Goal: Information Seeking & Learning: Find specific fact

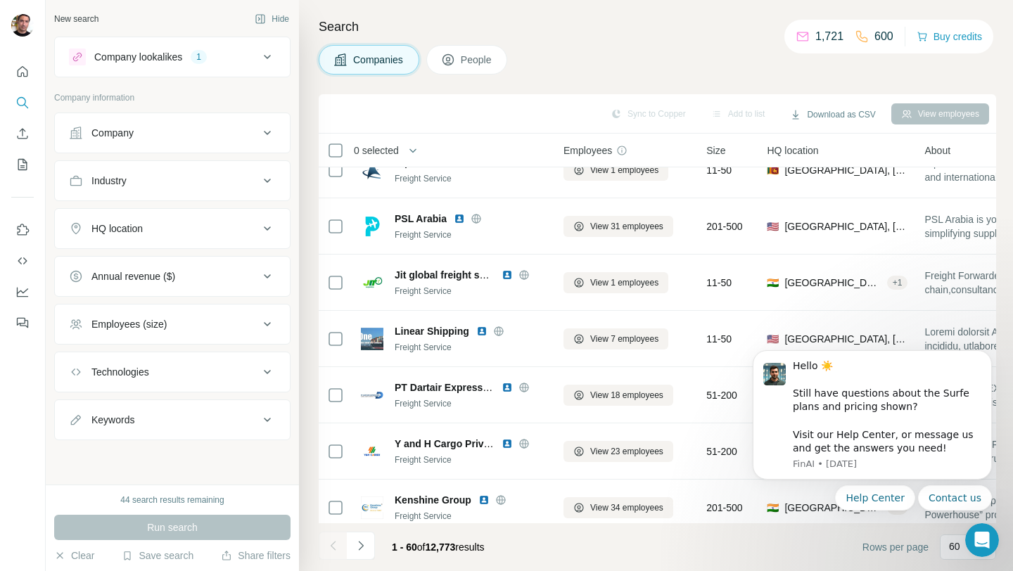
scroll to position [760, 0]
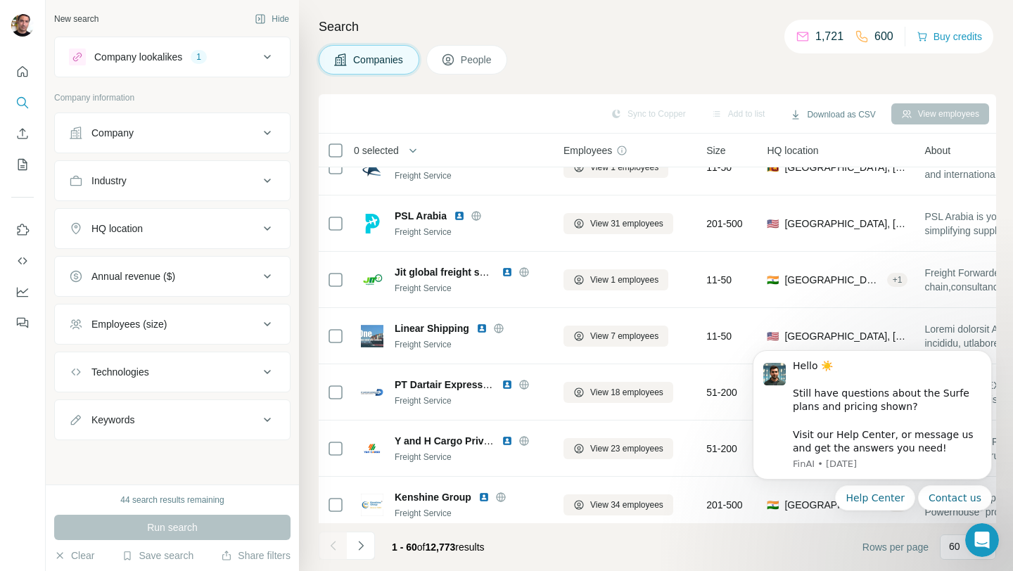
click at [208, 227] on div "HQ location" at bounding box center [164, 229] width 190 height 14
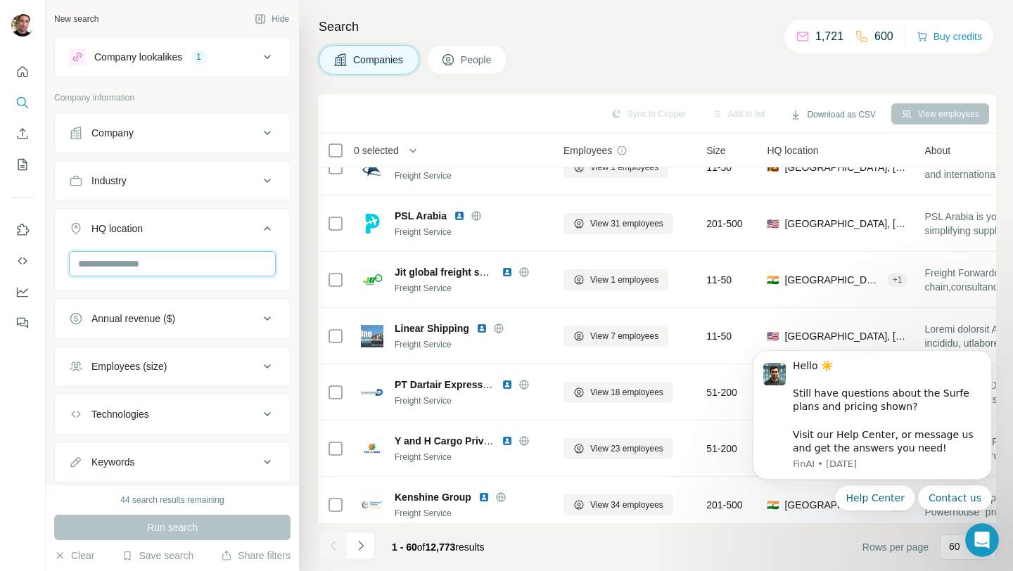
click at [159, 257] on input "text" at bounding box center [172, 263] width 207 height 25
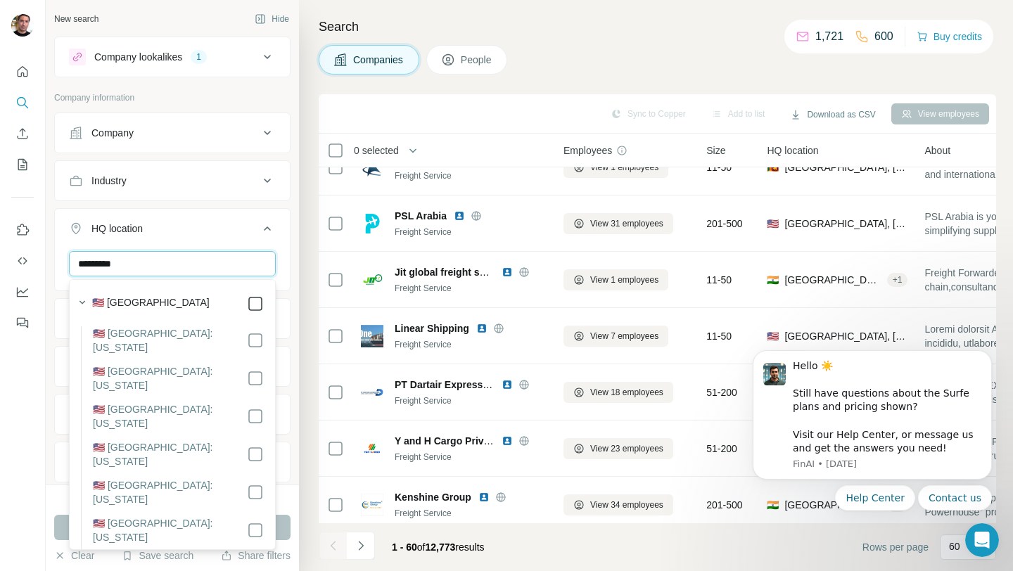
type input "*********"
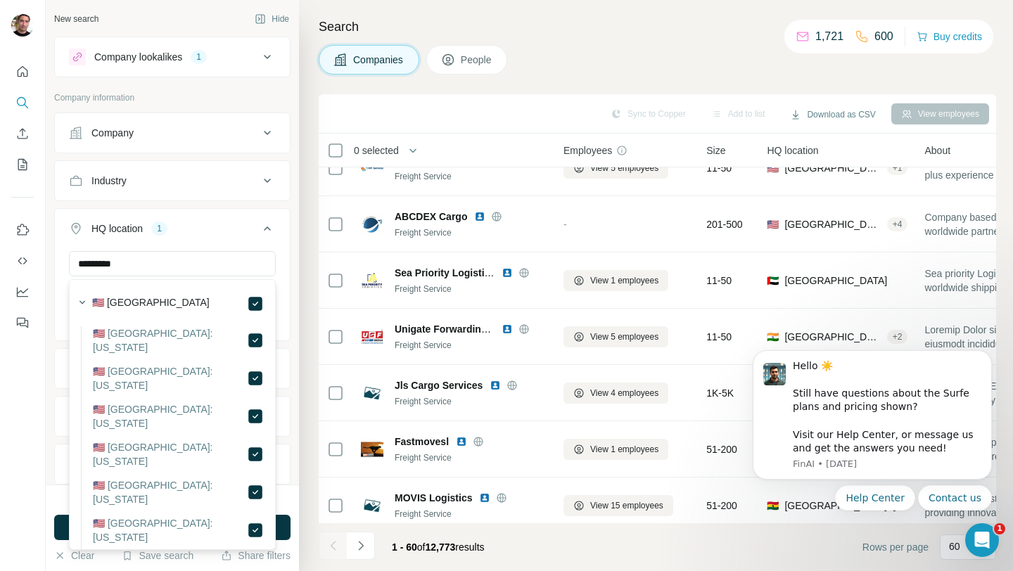
scroll to position [2275, 0]
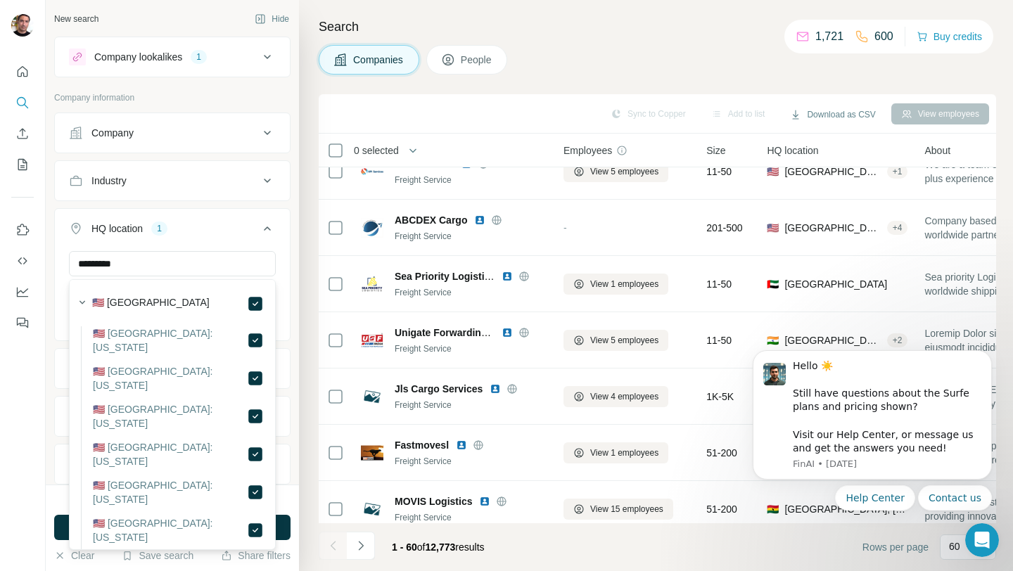
click at [207, 235] on div "HQ location 1" at bounding box center [164, 229] width 190 height 14
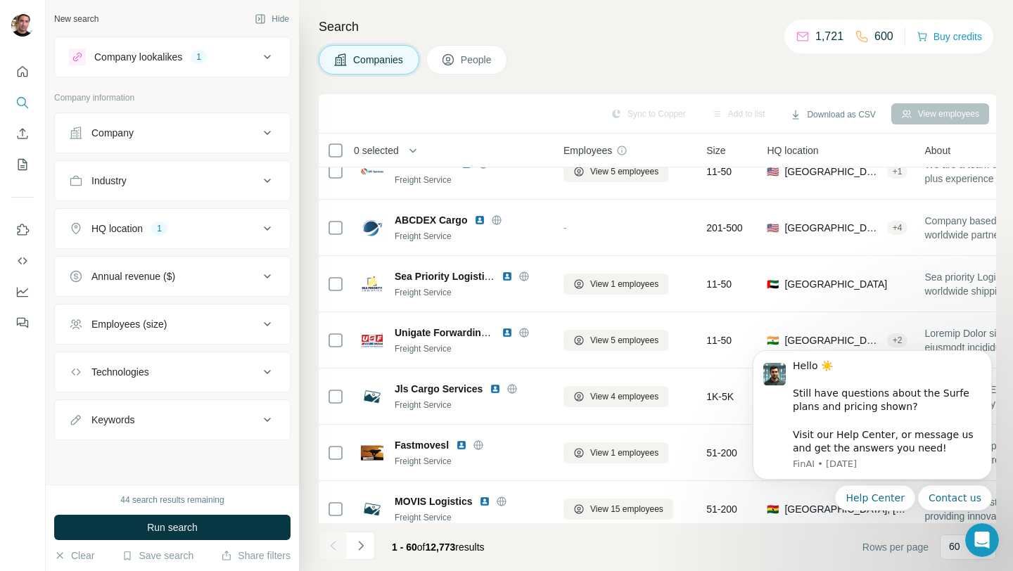
click at [265, 229] on icon at bounding box center [267, 228] width 17 height 17
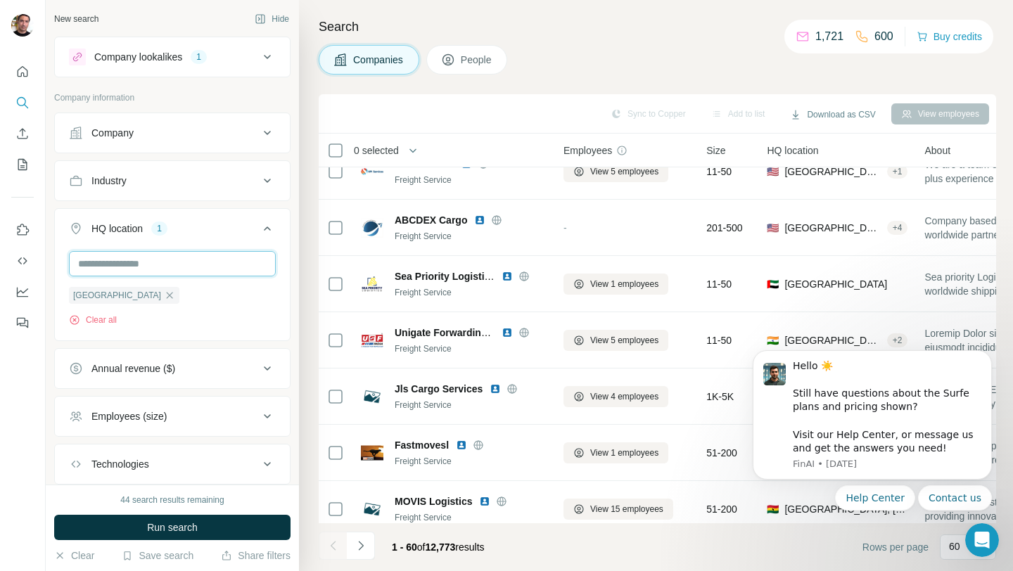
click at [151, 263] on input "text" at bounding box center [172, 263] width 207 height 25
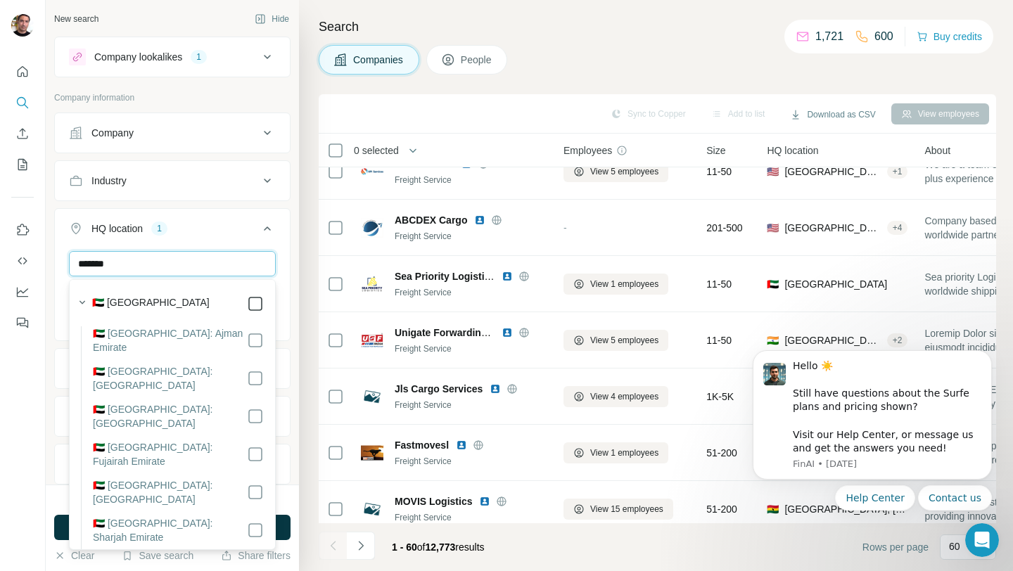
type input "******"
click at [212, 229] on div "HQ location 2" at bounding box center [164, 229] width 190 height 14
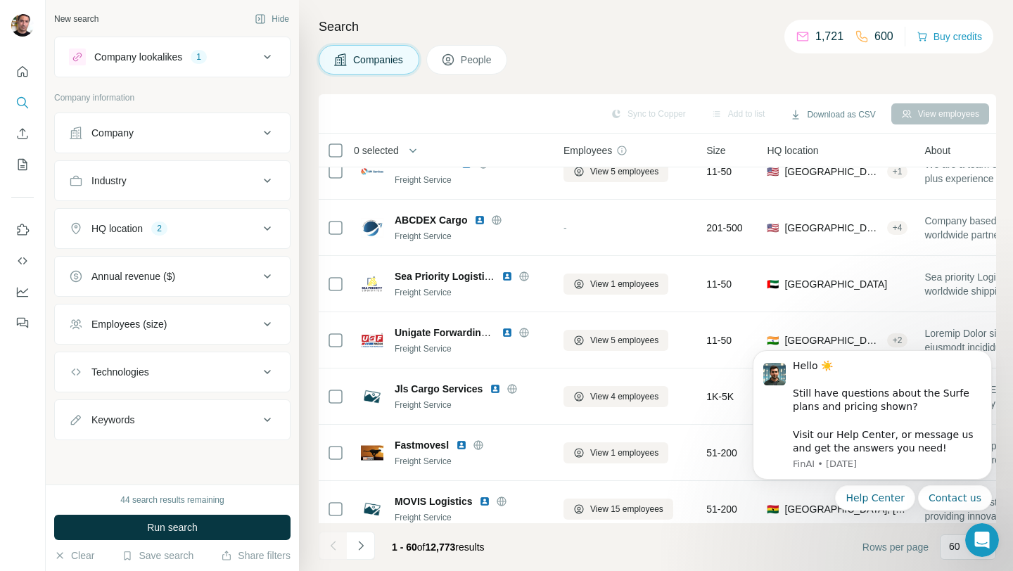
click at [268, 229] on icon at bounding box center [267, 229] width 7 height 4
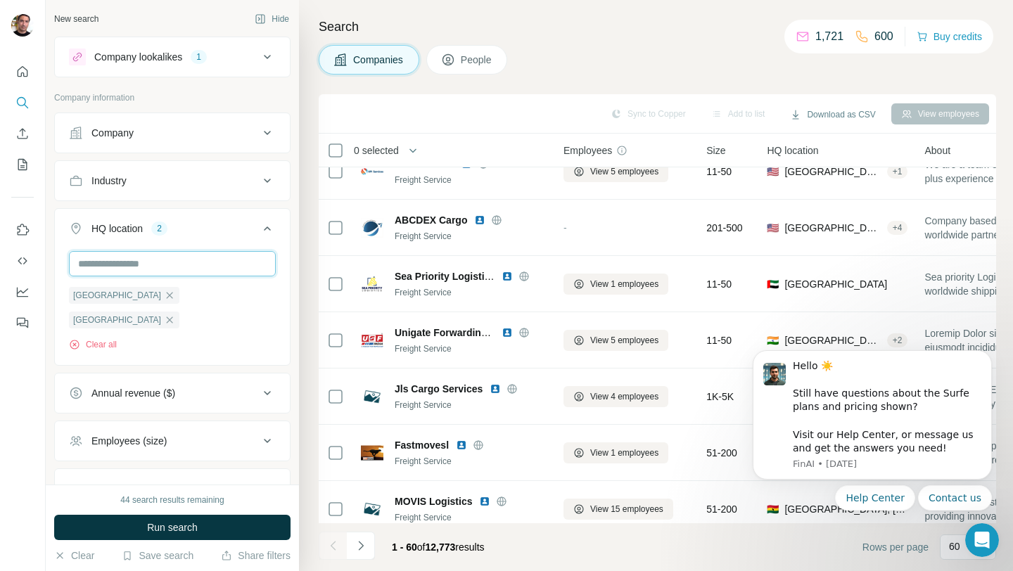
click at [179, 260] on input "text" at bounding box center [172, 263] width 207 height 25
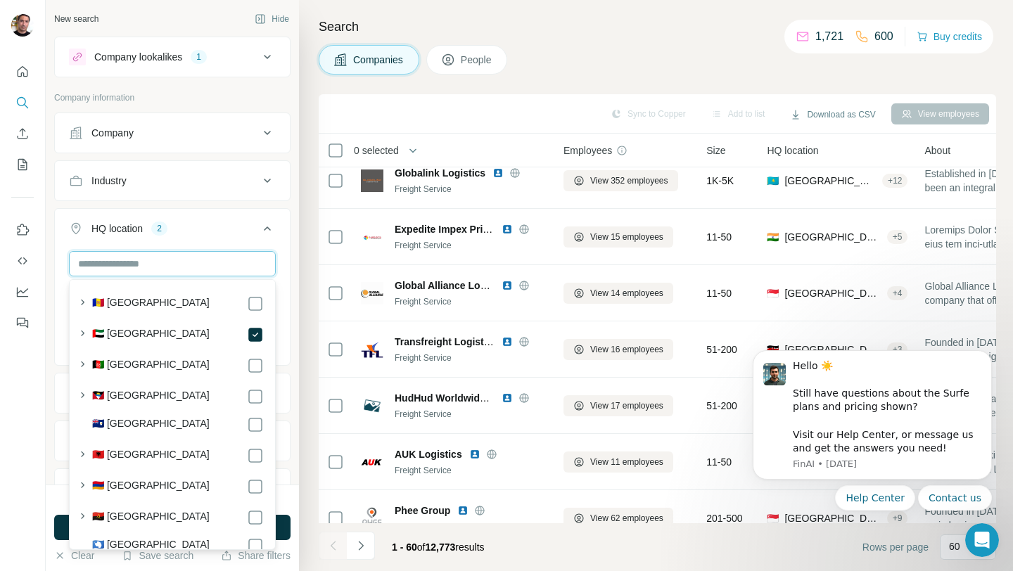
scroll to position [3020, 0]
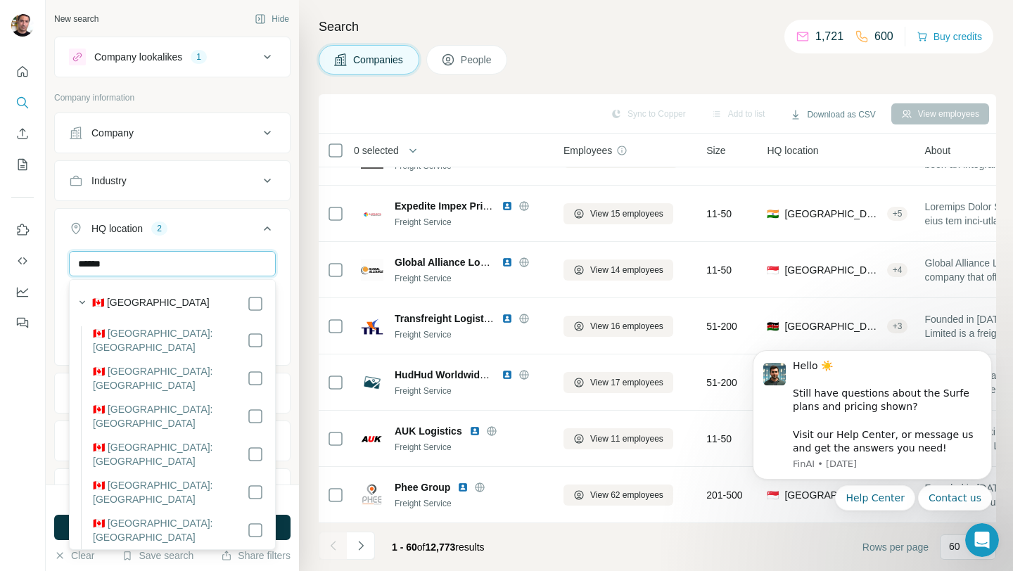
type input "******"
click at [227, 234] on div "HQ location 3" at bounding box center [164, 229] width 190 height 14
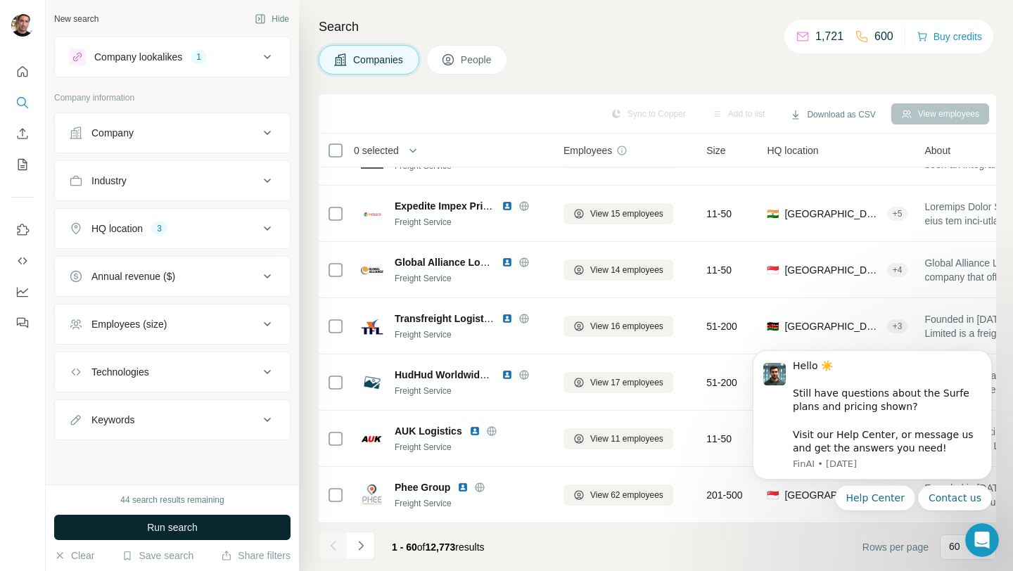
click at [195, 524] on span "Run search" at bounding box center [172, 528] width 51 height 14
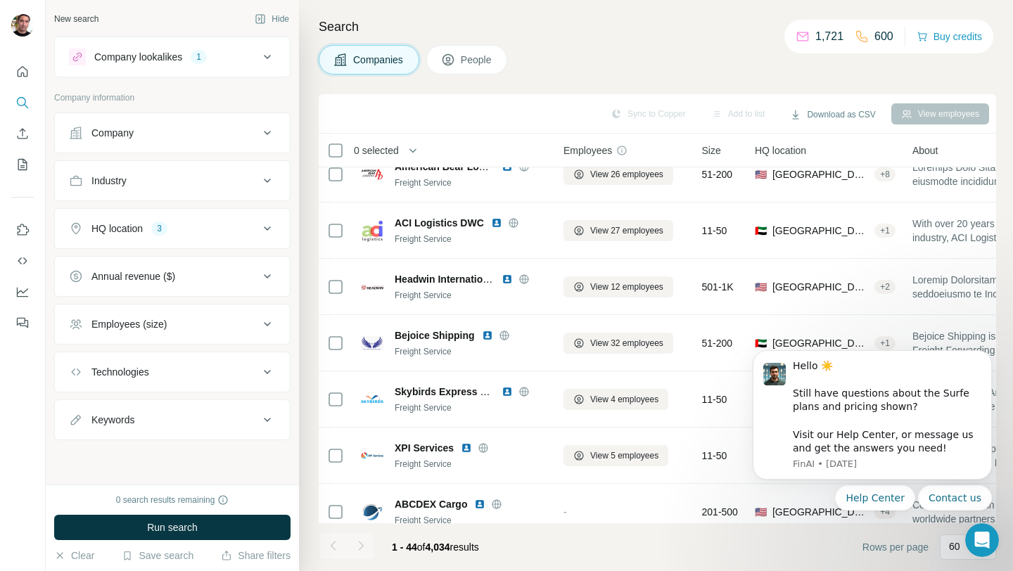
scroll to position [658, 0]
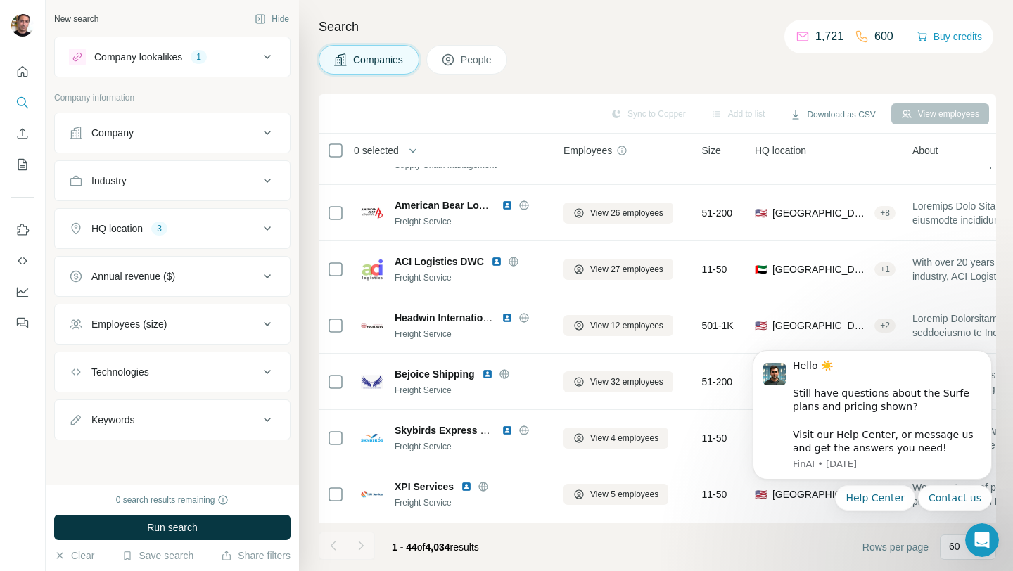
click at [268, 323] on icon at bounding box center [267, 324] width 17 height 17
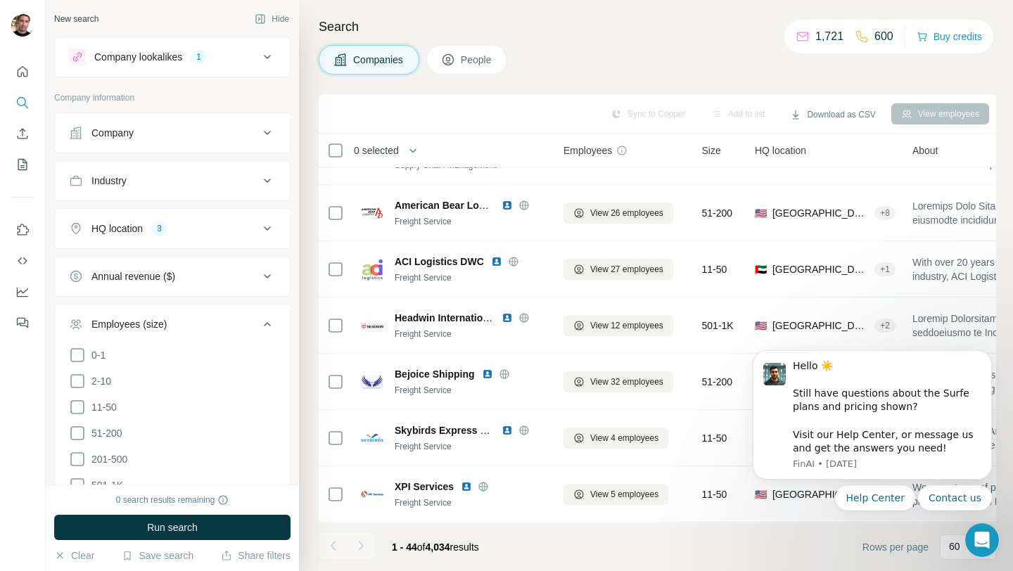
click at [268, 323] on icon at bounding box center [267, 324] width 7 height 4
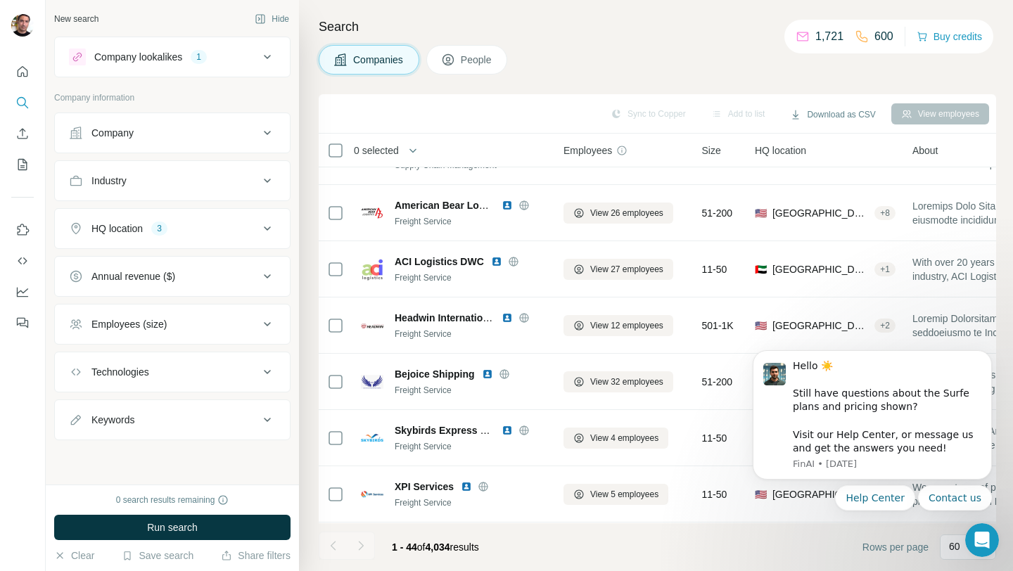
click at [269, 280] on icon at bounding box center [267, 276] width 17 height 17
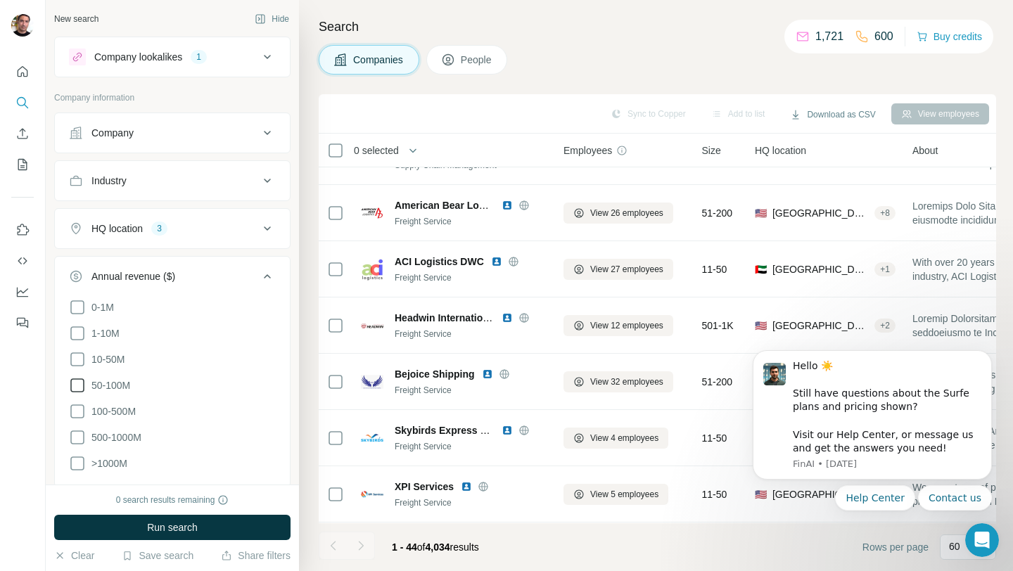
click at [77, 382] on icon at bounding box center [77, 385] width 17 height 17
click at [77, 407] on icon at bounding box center [77, 411] width 17 height 17
click at [75, 387] on icon at bounding box center [77, 385] width 14 height 14
click at [77, 431] on icon at bounding box center [77, 437] width 17 height 17
click at [78, 457] on icon at bounding box center [77, 463] width 17 height 17
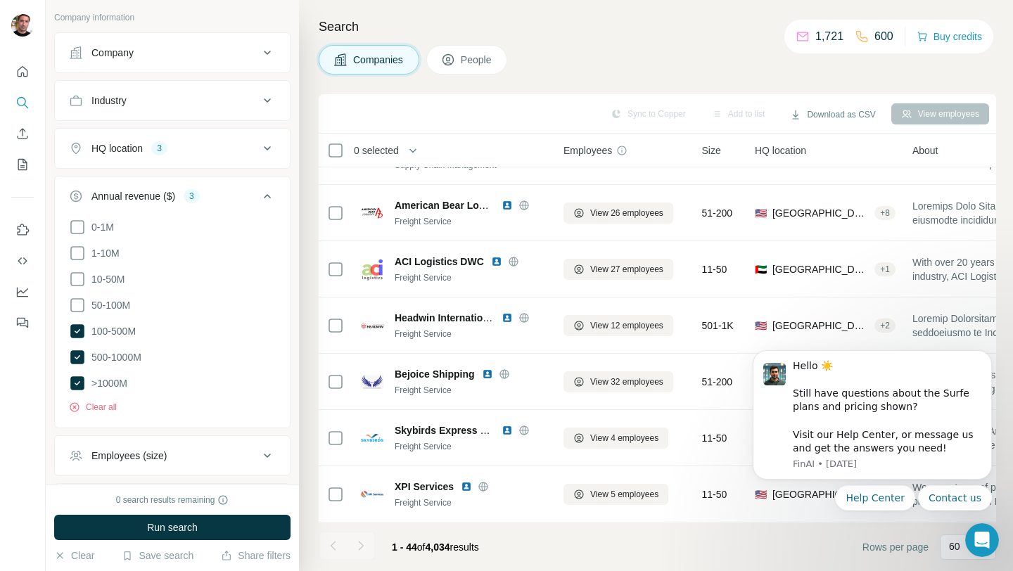
scroll to position [81, 0]
click at [170, 528] on span "Run search" at bounding box center [172, 528] width 51 height 14
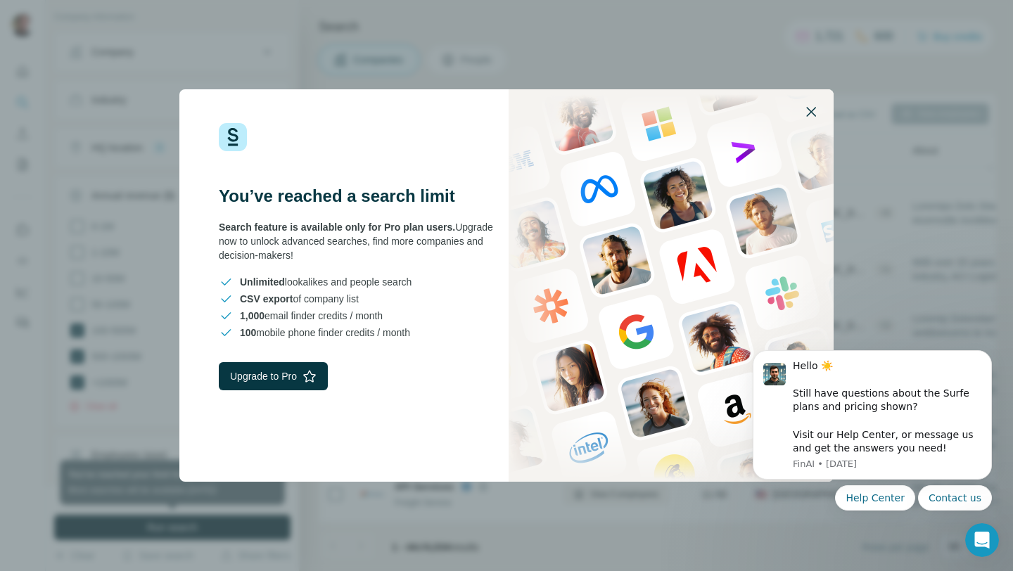
click at [811, 111] on icon "button" at bounding box center [811, 112] width 10 height 10
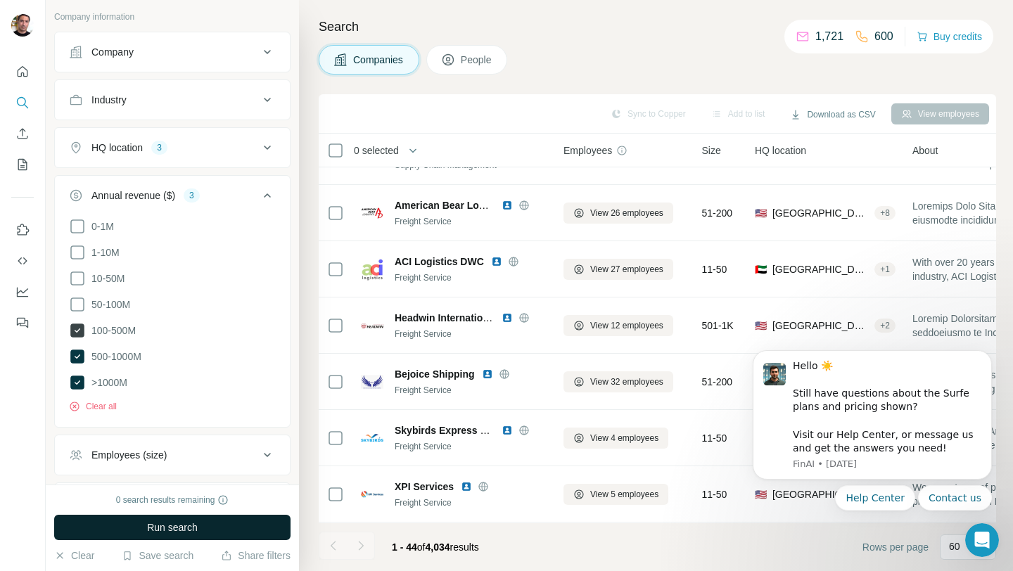
click at [72, 329] on icon at bounding box center [77, 331] width 14 height 14
click at [75, 350] on icon at bounding box center [77, 357] width 14 height 14
click at [77, 376] on icon at bounding box center [77, 383] width 14 height 14
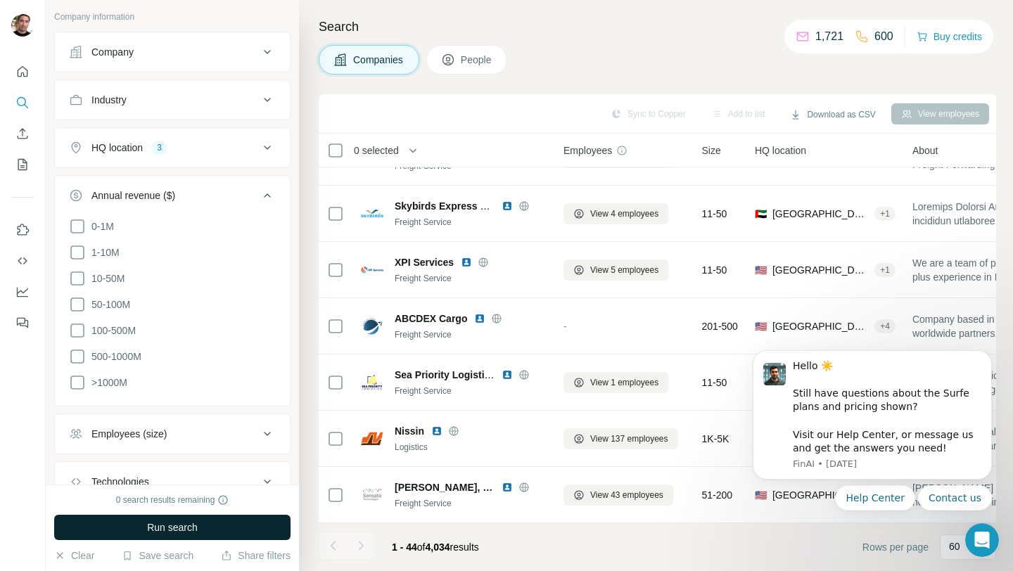
scroll to position [914, 0]
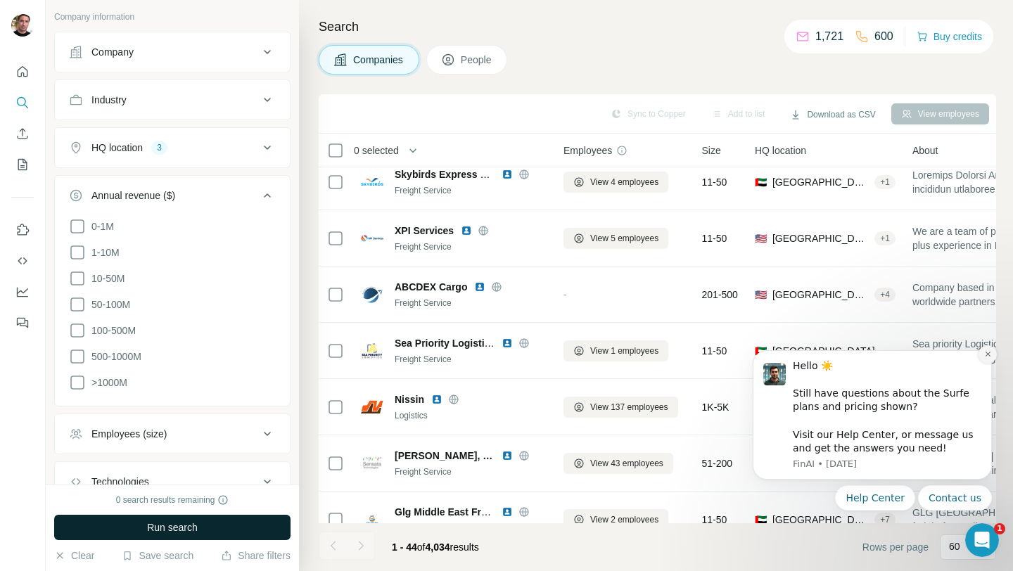
click at [988, 354] on icon "Dismiss notification" at bounding box center [987, 354] width 5 height 5
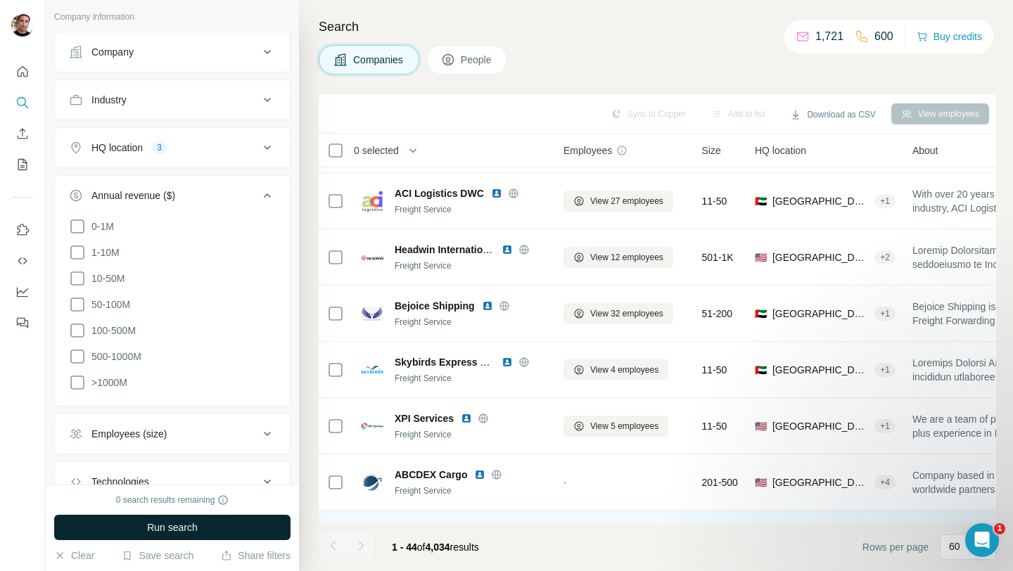
scroll to position [725, 0]
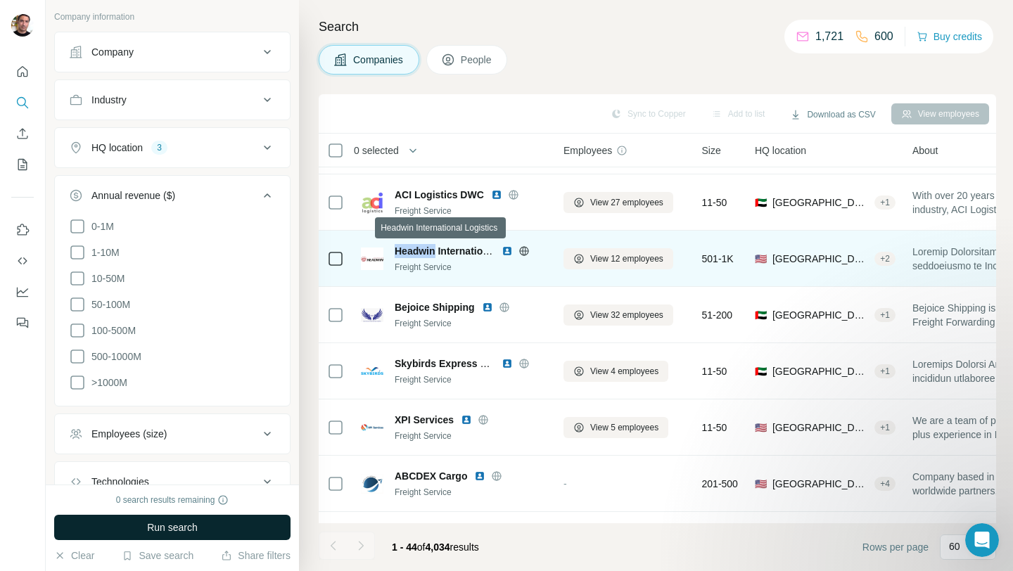
drag, startPoint x: 397, startPoint y: 250, endPoint x: 436, endPoint y: 251, distance: 38.7
click at [436, 251] on span "Headwin International Logistics" at bounding box center [469, 250] width 148 height 11
copy span "Headwin"
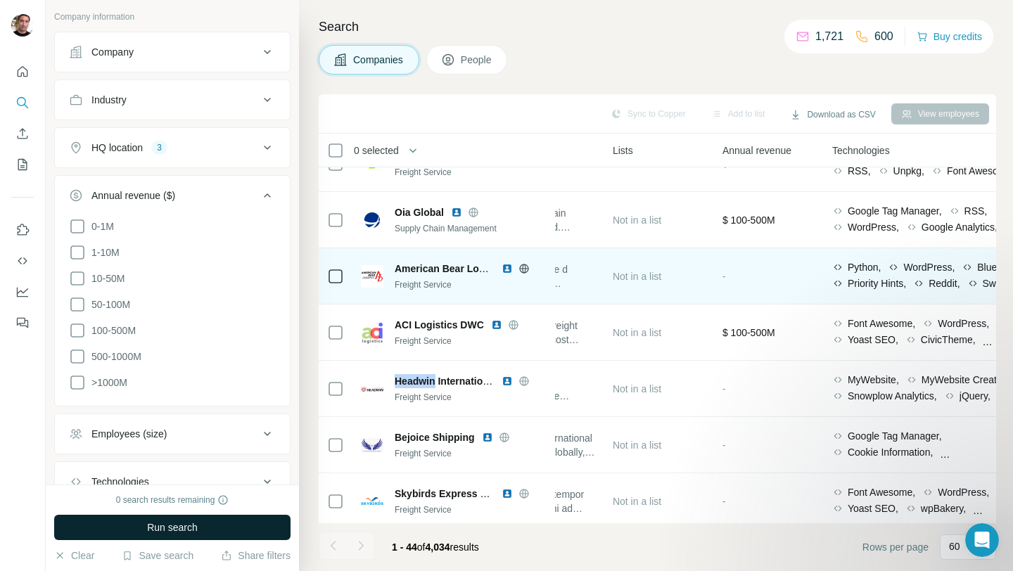
scroll to position [594, 526]
